Goal: Task Accomplishment & Management: Manage account settings

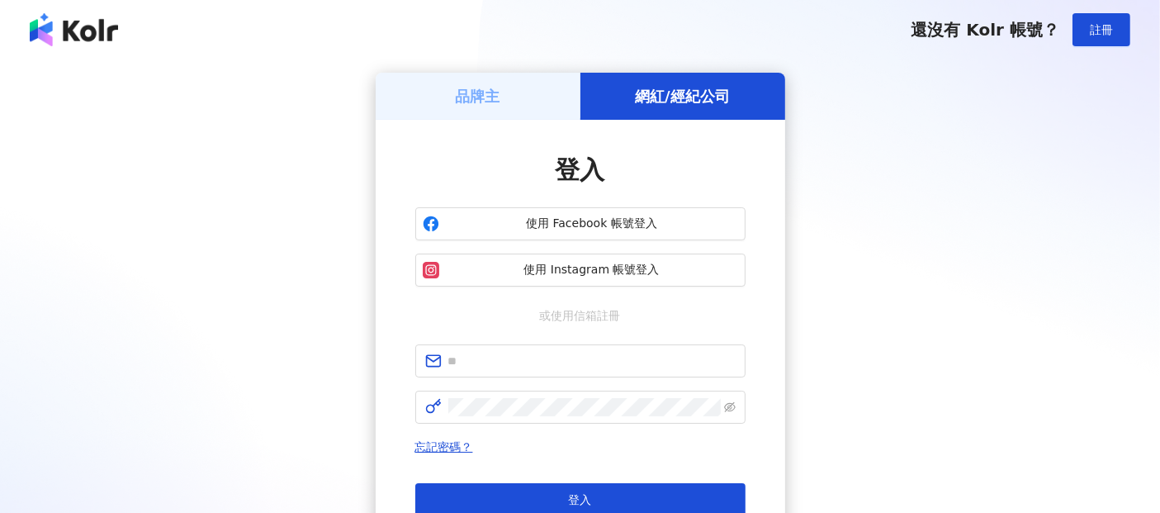
scroll to position [92, 0]
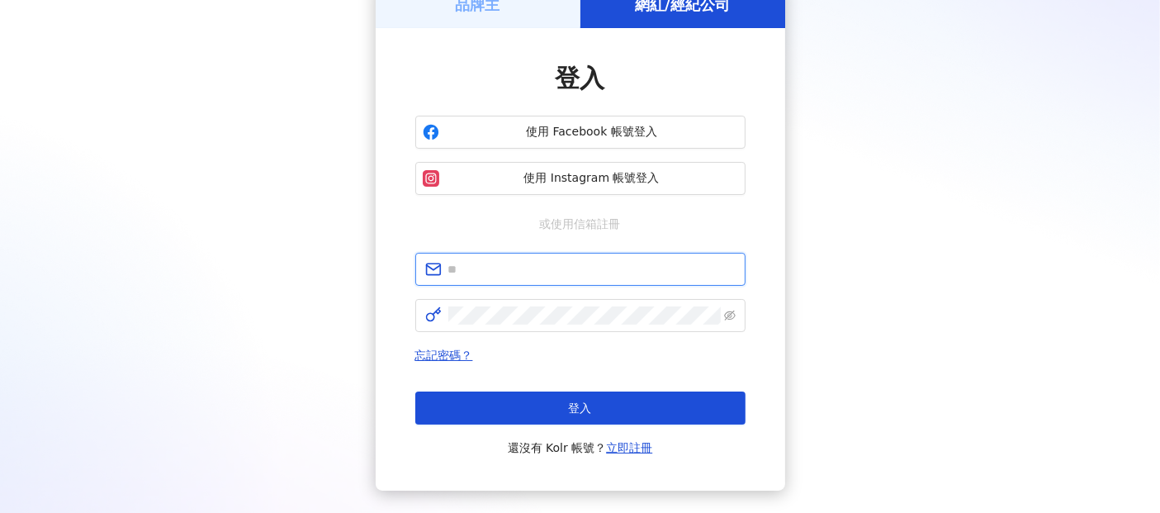
click at [589, 265] on input "text" at bounding box center [591, 269] width 287 height 18
type input "**********"
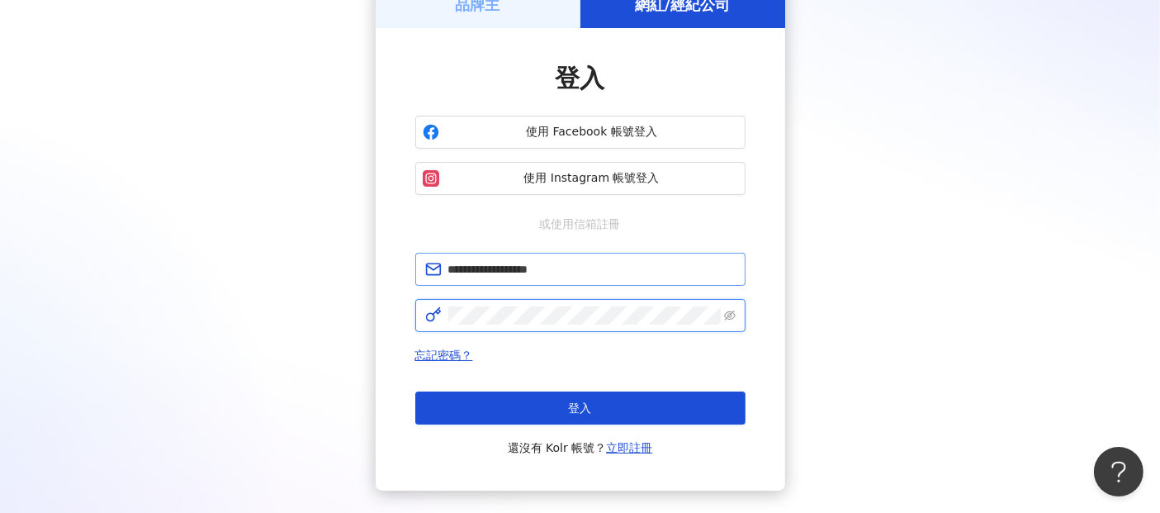
click button "登入" at bounding box center [580, 407] width 330 height 33
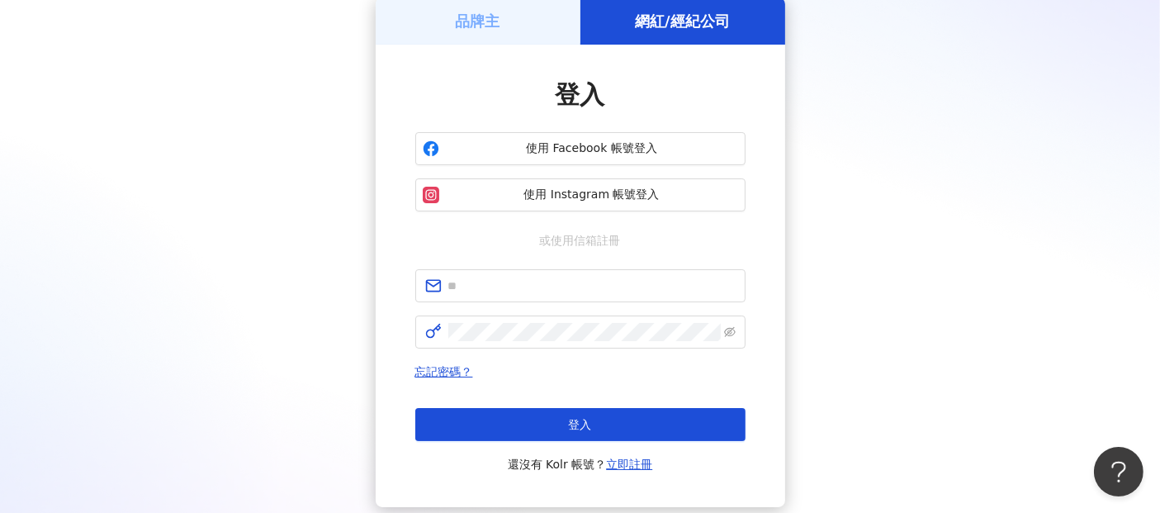
scroll to position [92, 0]
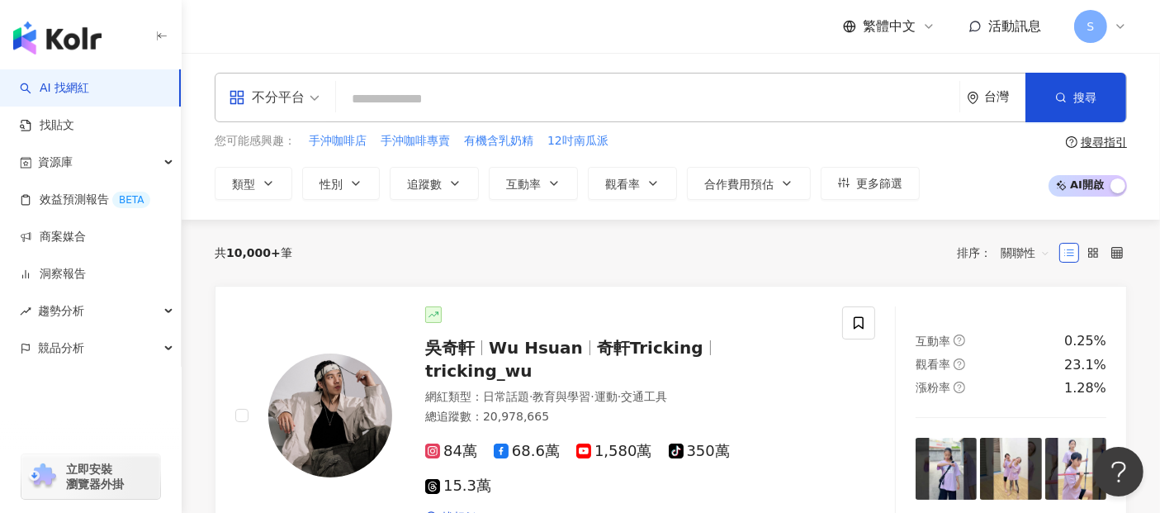
click at [1121, 30] on icon at bounding box center [1120, 26] width 13 height 13
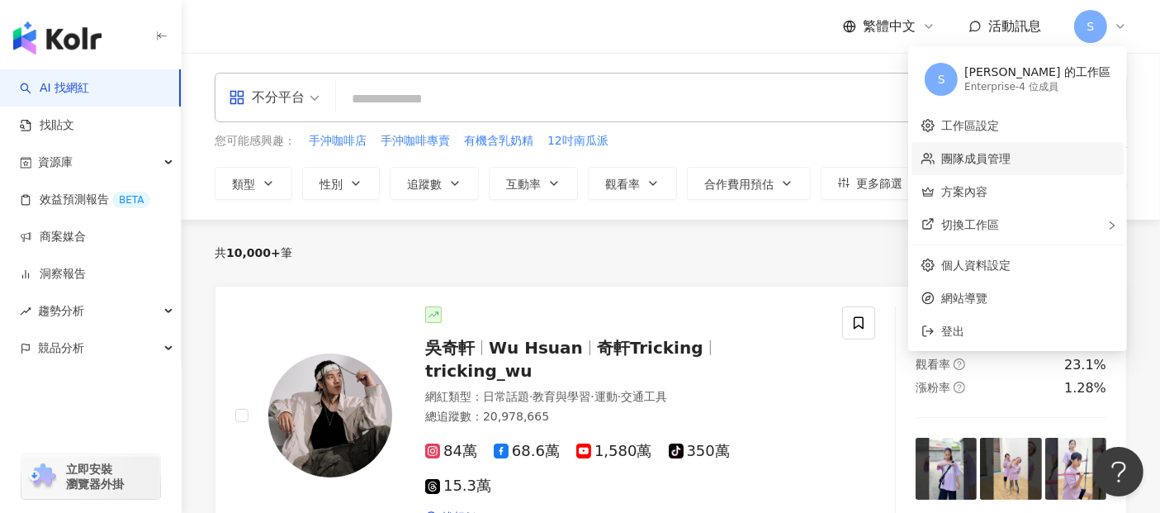
click at [1011, 154] on link "團隊成員管理" at bounding box center [975, 158] width 69 height 13
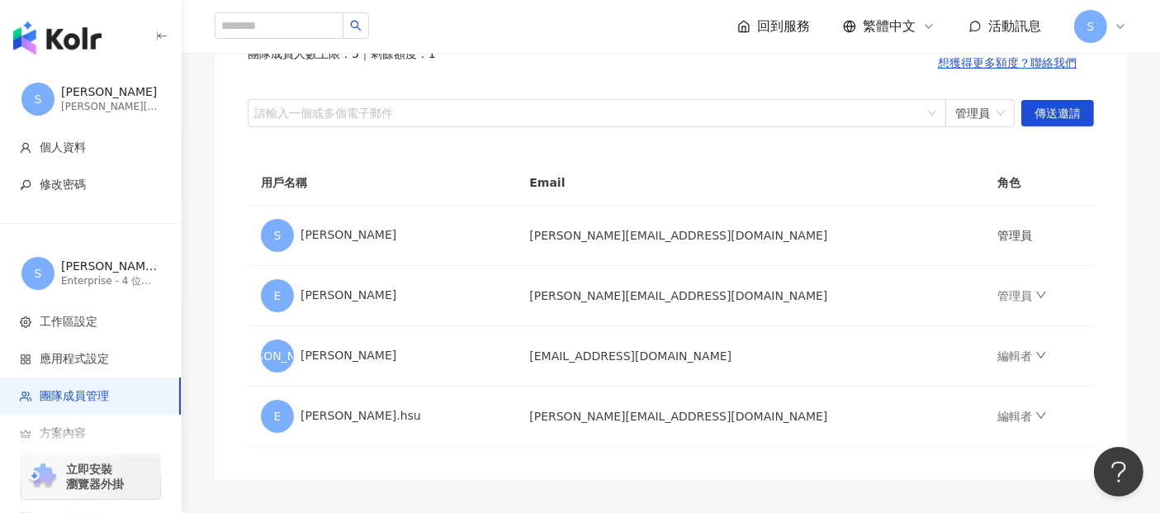
scroll to position [183, 0]
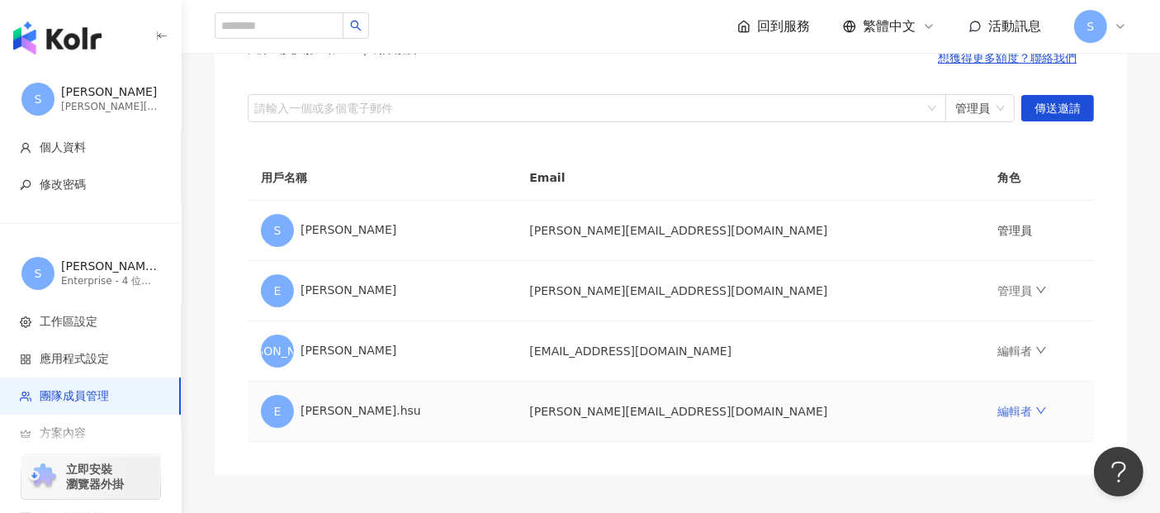
click at [1036, 414] on icon "down" at bounding box center [1042, 411] width 12 height 12
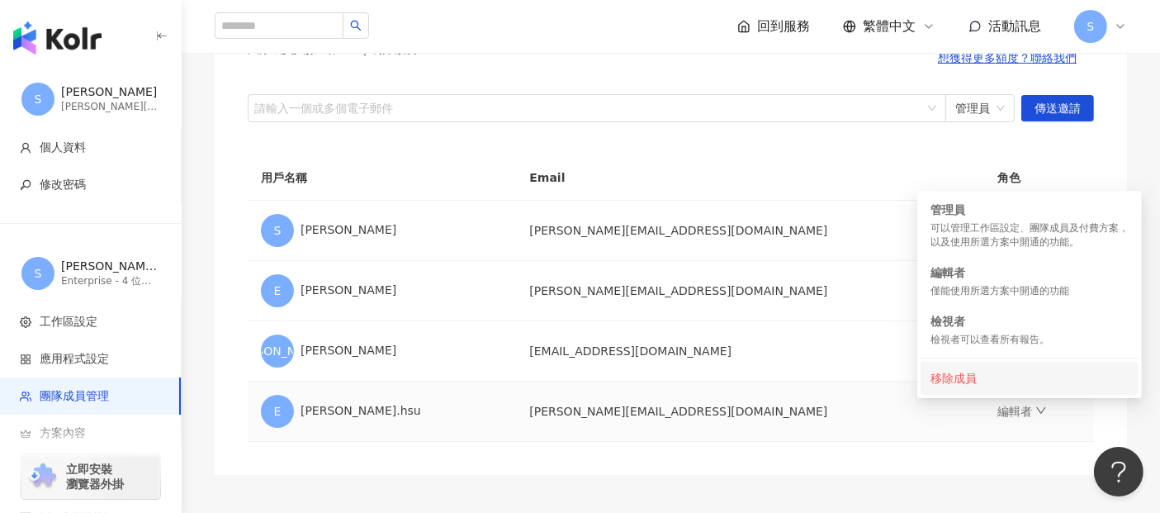
click at [959, 381] on div "移除成員" at bounding box center [1030, 378] width 198 height 18
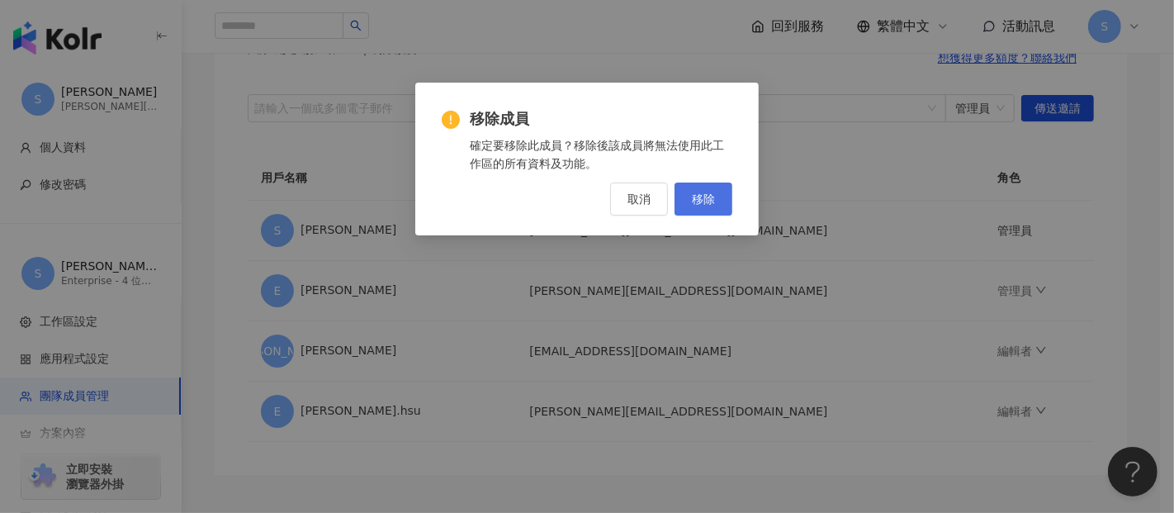
click at [698, 198] on span "移除" at bounding box center [703, 198] width 23 height 13
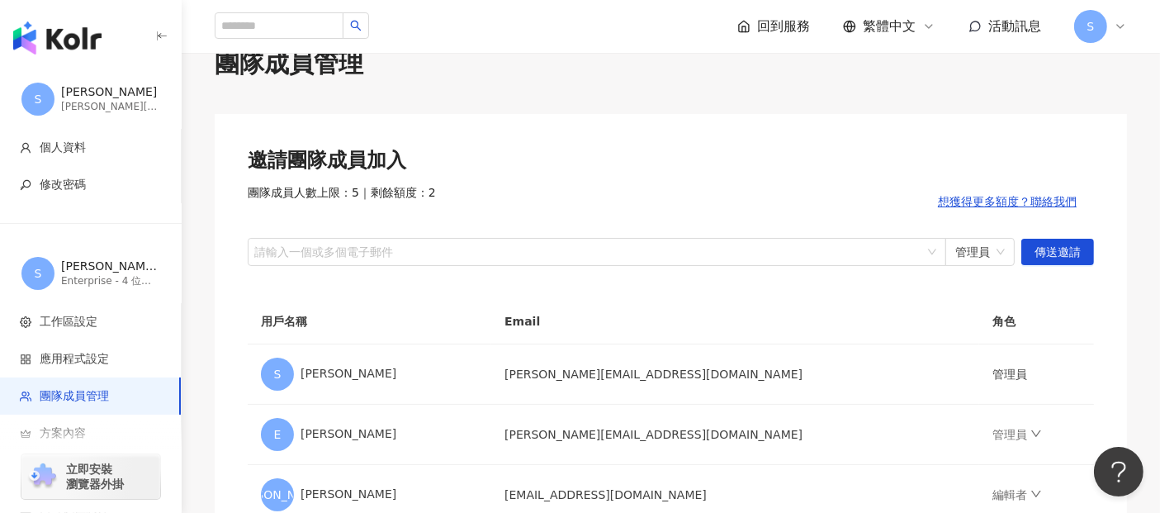
scroll to position [0, 0]
